Goal: Check status: Check status

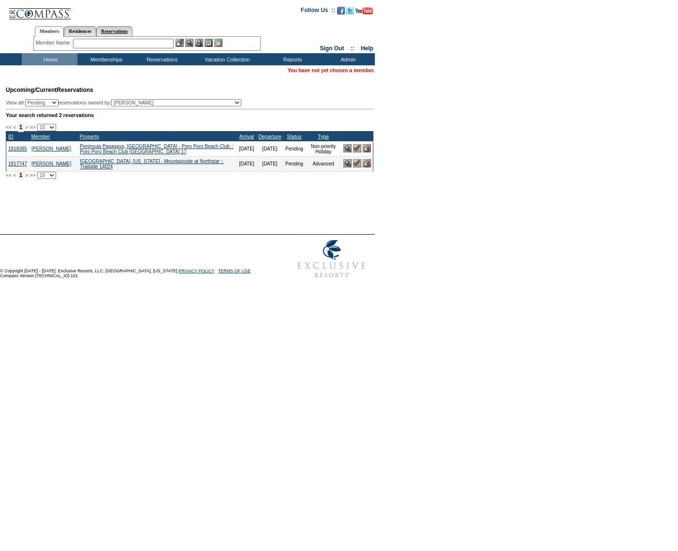
click at [116, 30] on link "Reservations" at bounding box center [114, 31] width 36 height 10
click at [105, 43] on input "text" at bounding box center [92, 44] width 43 height 10
paste input "1817495"
type input "1817495"
click at [120, 45] on img at bounding box center [119, 43] width 8 height 8
